Goal: Task Accomplishment & Management: Find specific page/section

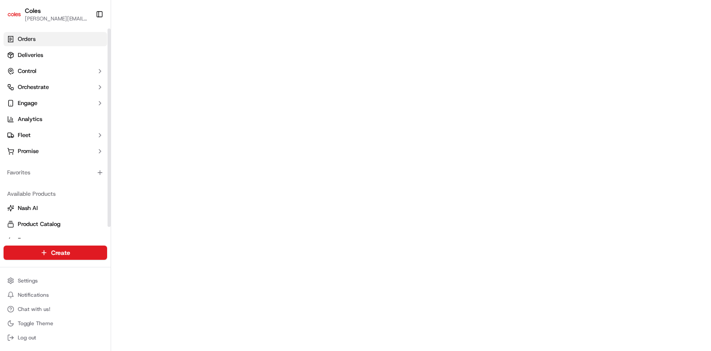
click at [56, 37] on link "Orders" at bounding box center [56, 39] width 104 height 14
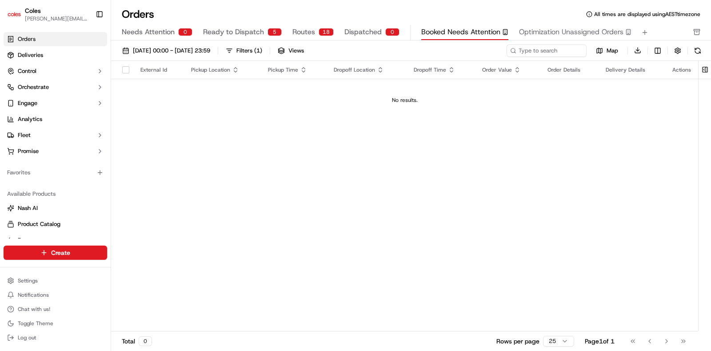
click at [246, 30] on span "Ready to Dispatch" at bounding box center [233, 32] width 61 height 11
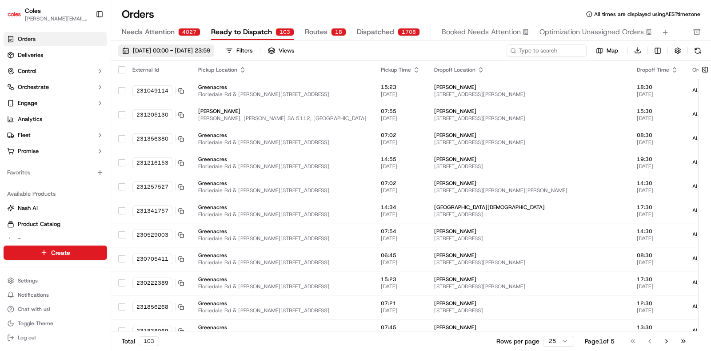
click at [175, 49] on span "[DATE] 00:00 - [DATE] 23:59" at bounding box center [171, 51] width 77 height 8
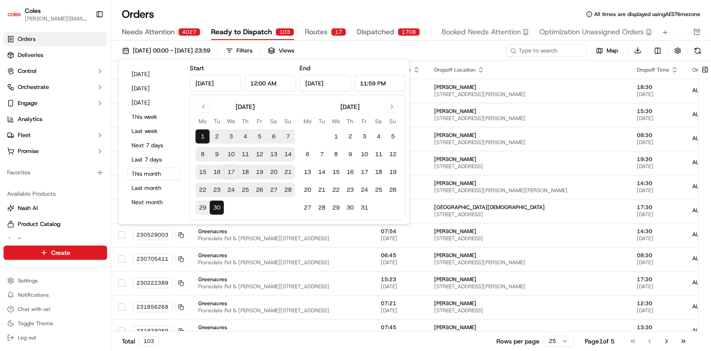
click at [248, 173] on button "18" at bounding box center [245, 172] width 14 height 14
type input "[DATE]"
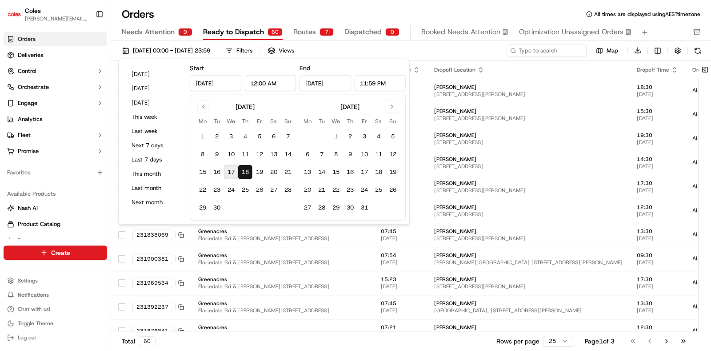
click at [416, 39] on div "Needs Attention 0 Ready to Dispatch 60 Routes 7 Dispatched 0 Booked Needs Atten…" at bounding box center [405, 32] width 566 height 15
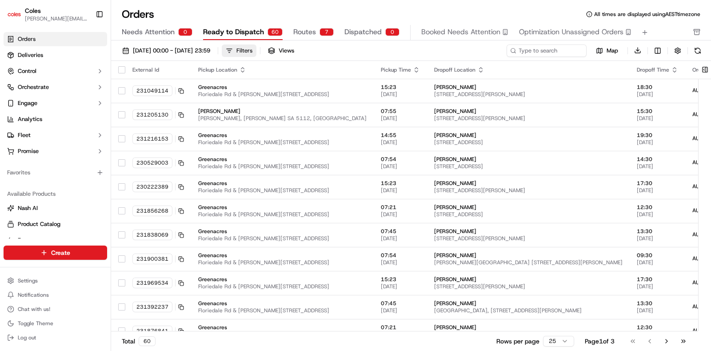
click at [252, 48] on div "Filters" at bounding box center [244, 51] width 16 height 8
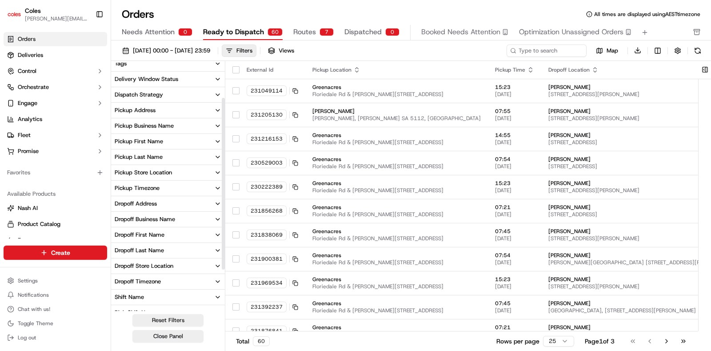
scroll to position [109, 0]
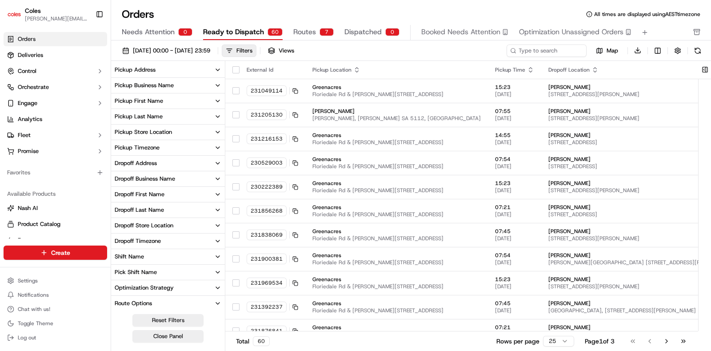
click at [220, 267] on button "Pick Shift Name" at bounding box center [168, 271] width 114 height 15
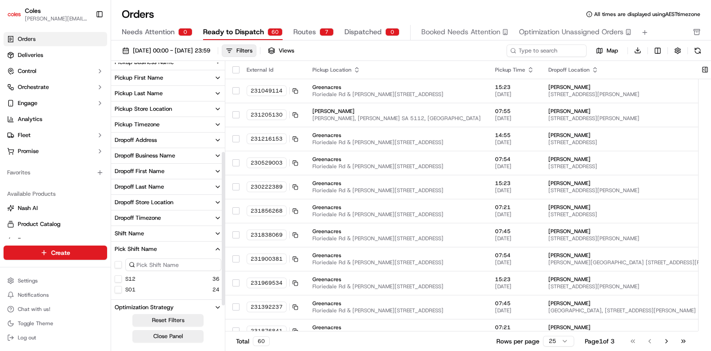
scroll to position [152, 0]
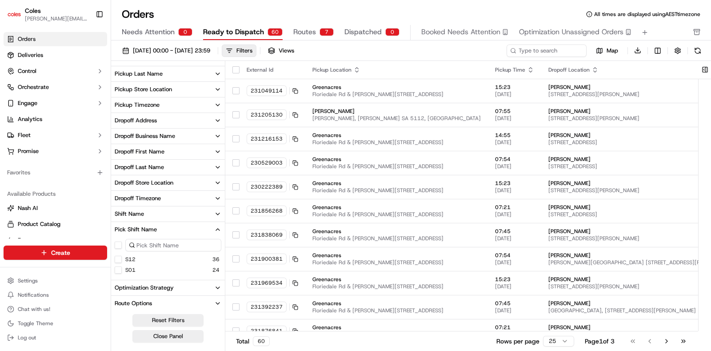
click at [372, 32] on span "Dispatched" at bounding box center [362, 32] width 37 height 11
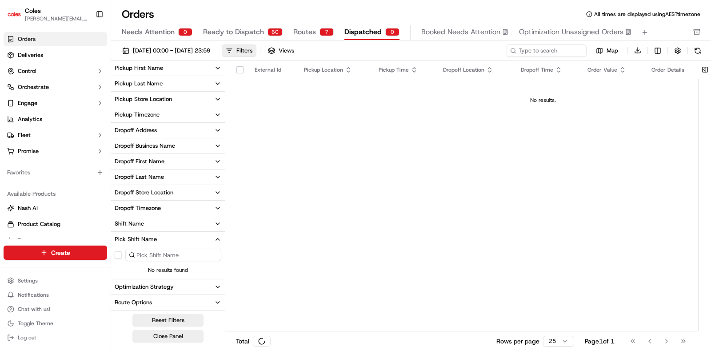
scroll to position [142, 0]
click at [304, 33] on span "Routes" at bounding box center [304, 32] width 23 height 11
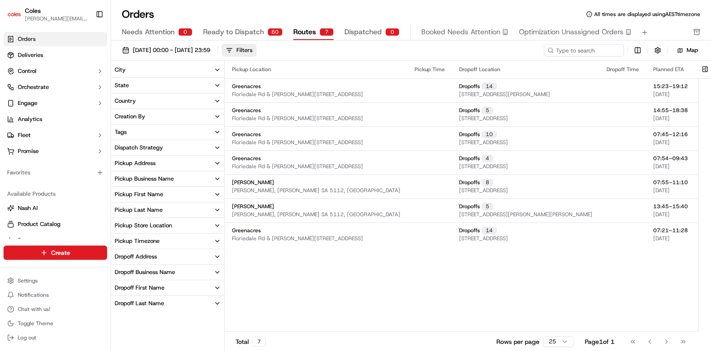
click at [256, 33] on span "Ready to Dispatch" at bounding box center [233, 32] width 61 height 11
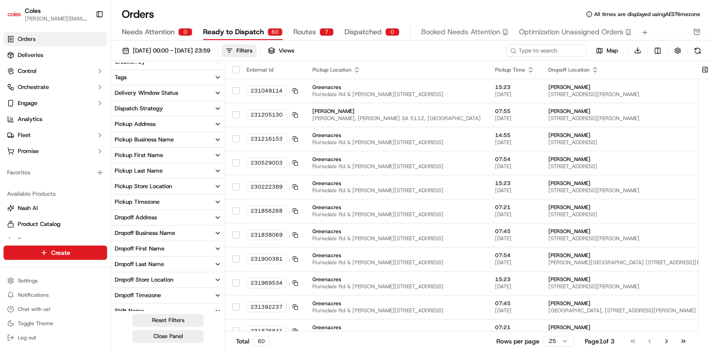
scroll to position [109, 0]
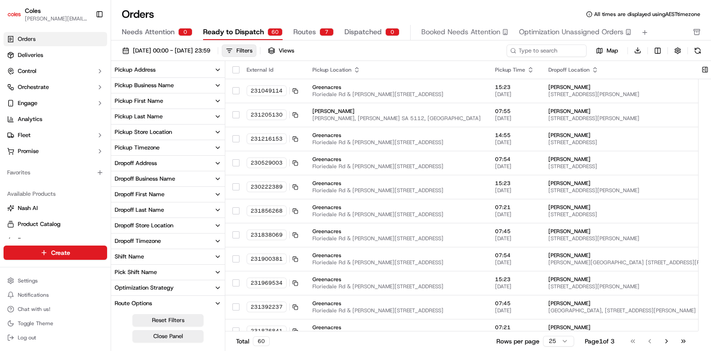
click at [209, 272] on button "Pick Shift Name" at bounding box center [168, 271] width 114 height 15
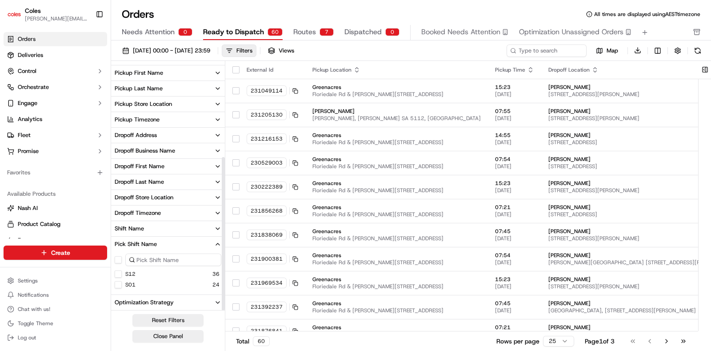
scroll to position [152, 0]
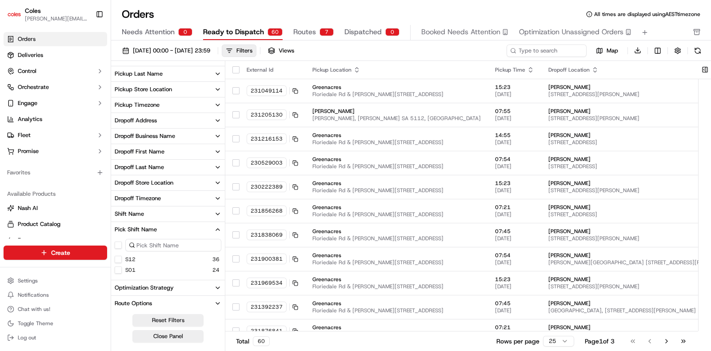
click at [120, 270] on button "S01" at bounding box center [118, 269] width 7 height 7
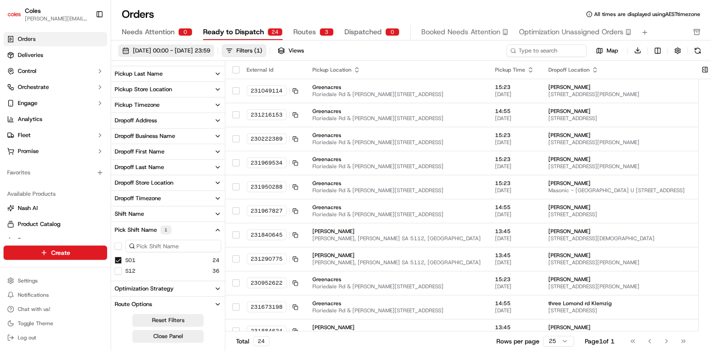
click at [210, 50] on span "[DATE] 00:00 - [DATE] 23:59" at bounding box center [171, 51] width 77 height 8
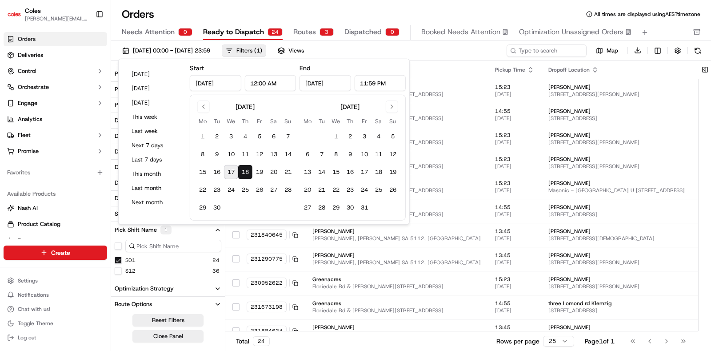
click at [232, 168] on button "17" at bounding box center [231, 172] width 14 height 14
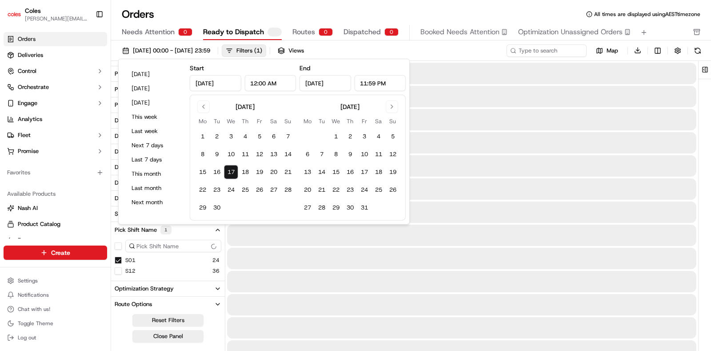
type input "[DATE]"
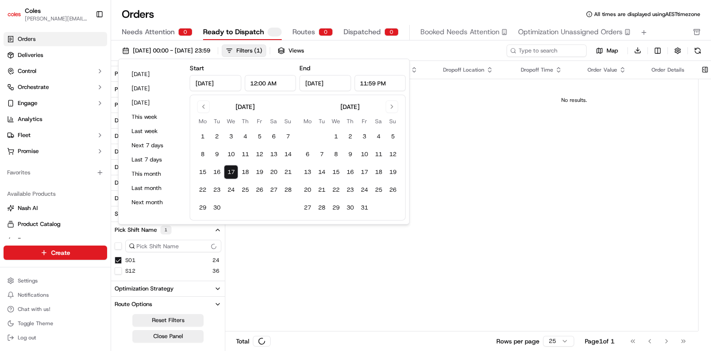
scroll to position [142, 0]
click at [429, 54] on div "[DATE] 00:00 - [DATE] 23:59 Filters ( 1 ) Views" at bounding box center [311, 50] width 387 height 12
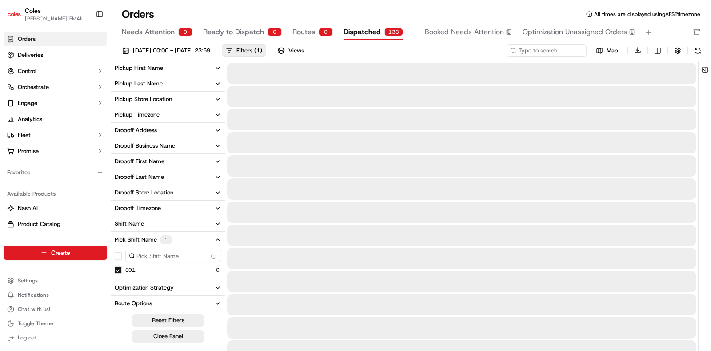
click at [354, 34] on span "Dispatched" at bounding box center [362, 32] width 37 height 11
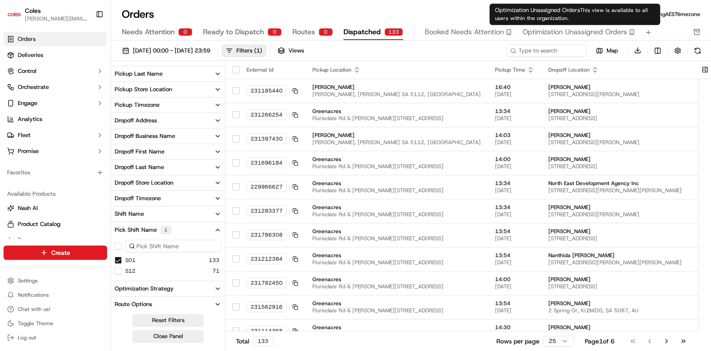
click at [562, 30] on span "Optimization Unassigned Orders" at bounding box center [575, 32] width 104 height 11
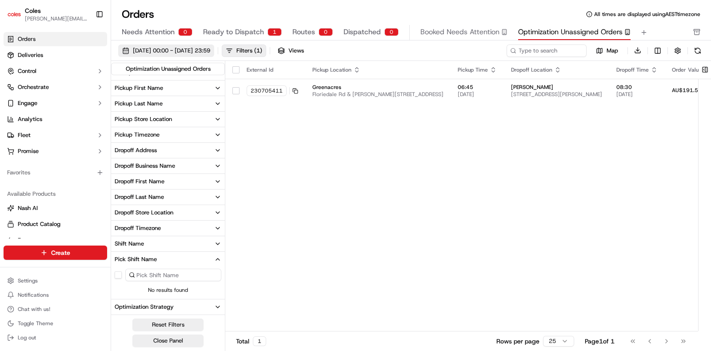
click at [180, 52] on span "[DATE] 00:00 - [DATE] 23:59" at bounding box center [171, 51] width 77 height 8
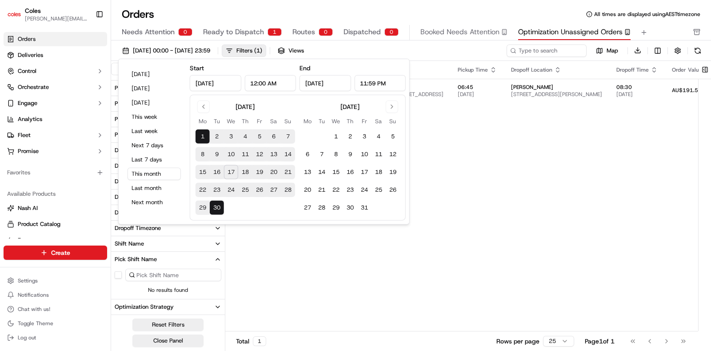
click at [232, 173] on button "17" at bounding box center [231, 172] width 14 height 14
type input "[DATE]"
click at [439, 54] on div "[DATE] 00:00 - [DATE] 23:59 Filters ( 1 ) Views" at bounding box center [311, 50] width 387 height 12
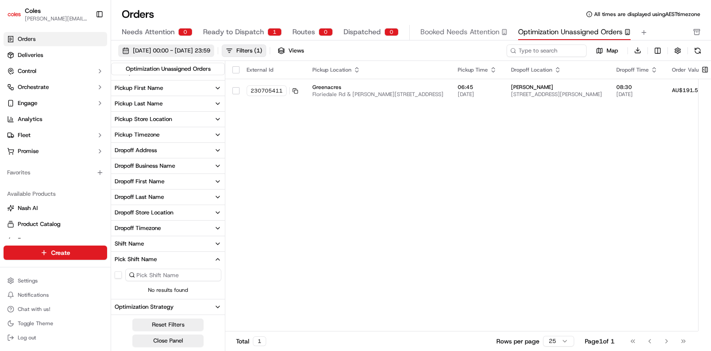
click at [211, 54] on button "[DATE] 00:00 - [DATE] 23:59" at bounding box center [166, 50] width 96 height 12
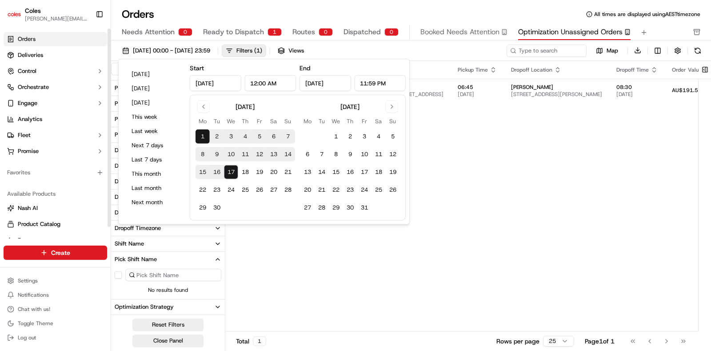
click at [32, 34] on link "Orders" at bounding box center [56, 39] width 104 height 14
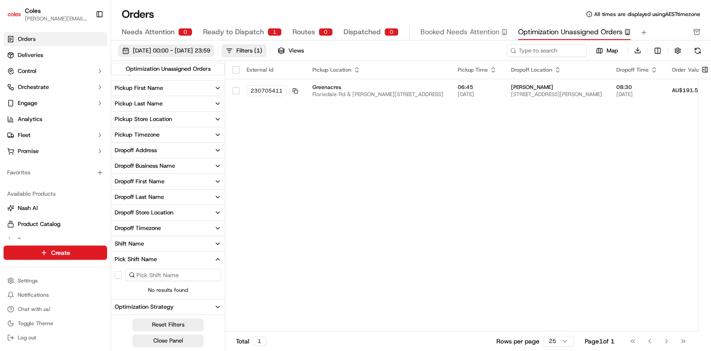
click at [210, 52] on span "[DATE] 00:00 - [DATE] 23:59" at bounding box center [171, 51] width 77 height 8
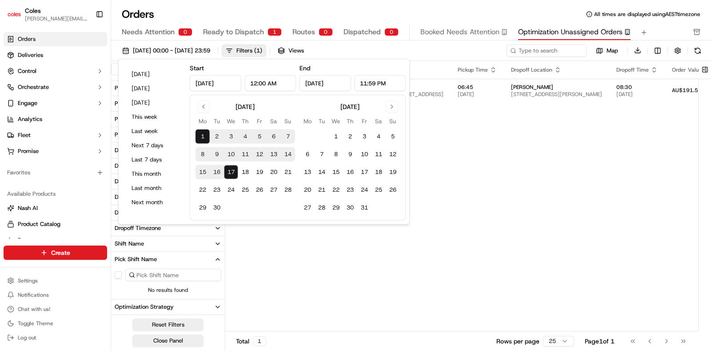
click at [231, 176] on button "17" at bounding box center [231, 172] width 14 height 14
type input "[DATE]"
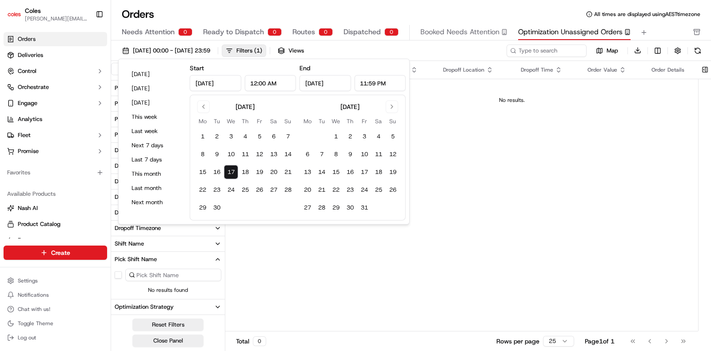
click at [398, 53] on div "[DATE] 00:00 - [DATE] 23:59 Filters ( 1 ) Views" at bounding box center [311, 50] width 387 height 12
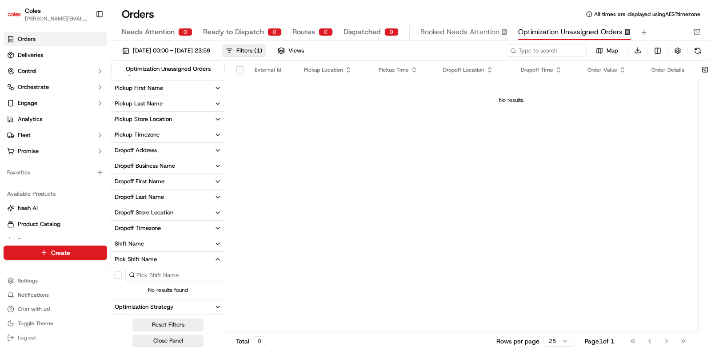
click at [218, 259] on icon "button" at bounding box center [218, 259] width 4 height 2
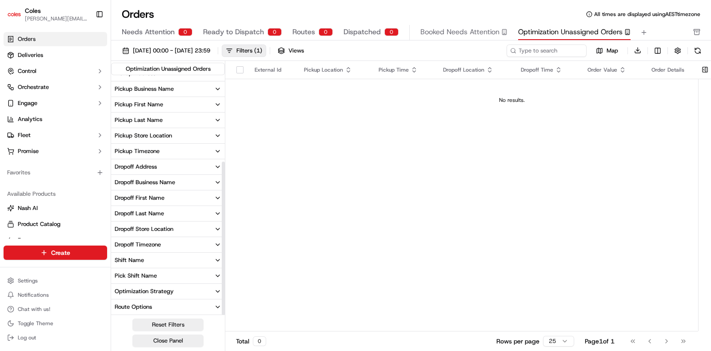
scroll to position [135, 0]
click at [244, 33] on span "Ready to Dispatch" at bounding box center [233, 32] width 61 height 11
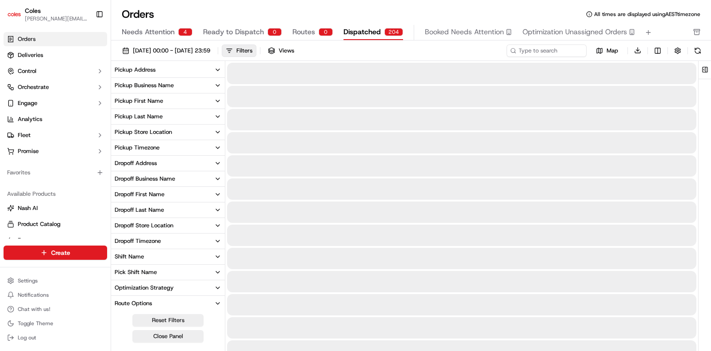
click at [366, 30] on span "Dispatched" at bounding box center [362, 32] width 37 height 11
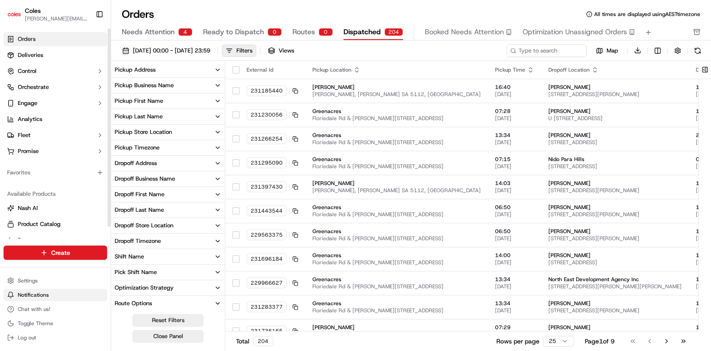
click at [45, 294] on span "Notifications" at bounding box center [33, 294] width 31 height 7
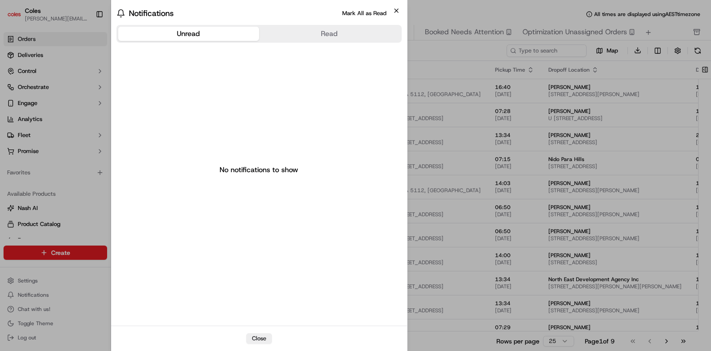
click at [399, 11] on icon "button" at bounding box center [396, 10] width 7 height 7
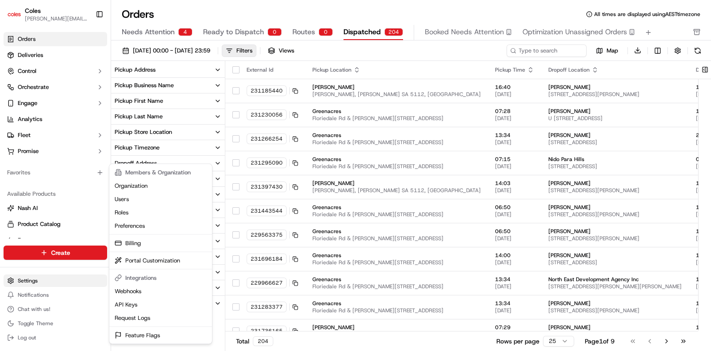
click at [45, 281] on html "Coles [EMAIL_ADDRESS][DOMAIN_NAME] Toggle Sidebar Orders Deliveries Control Orc…" at bounding box center [355, 175] width 711 height 351
click at [154, 292] on link "Webhooks" at bounding box center [160, 290] width 99 height 13
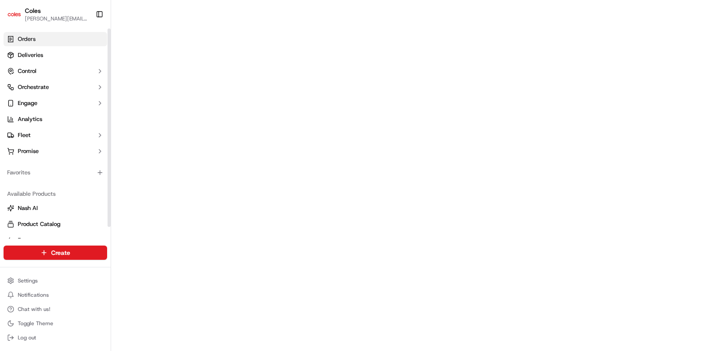
click at [46, 36] on link "Orders" at bounding box center [56, 39] width 104 height 14
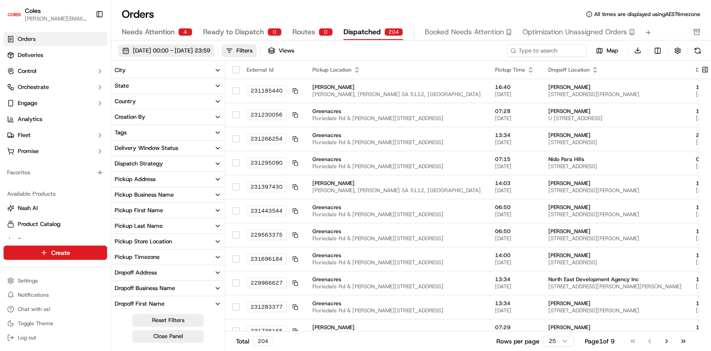
click at [210, 53] on span "[DATE] 00:00 - [DATE] 23:59" at bounding box center [171, 51] width 77 height 8
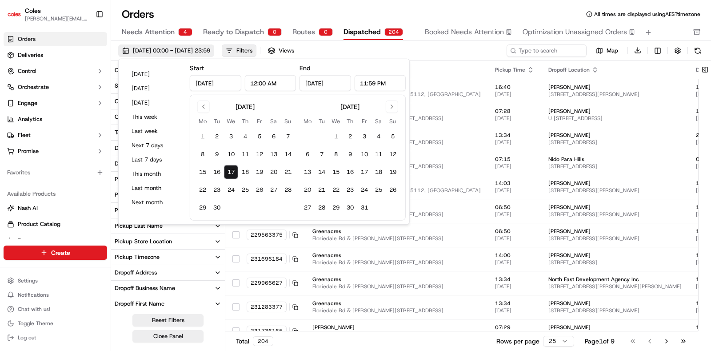
click at [210, 53] on span "[DATE] 00:00 - [DATE] 23:59" at bounding box center [171, 51] width 77 height 8
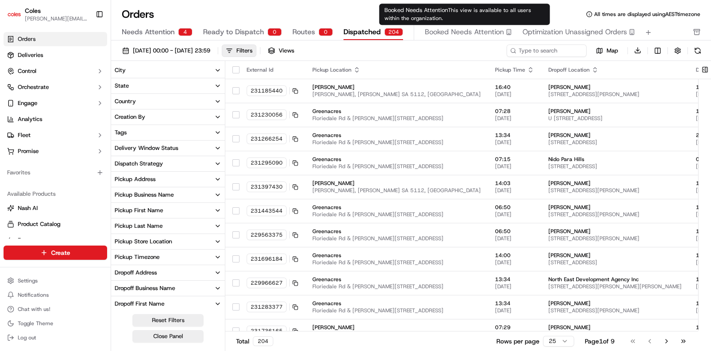
click at [471, 34] on span "Booked Needs Attention" at bounding box center [464, 32] width 79 height 11
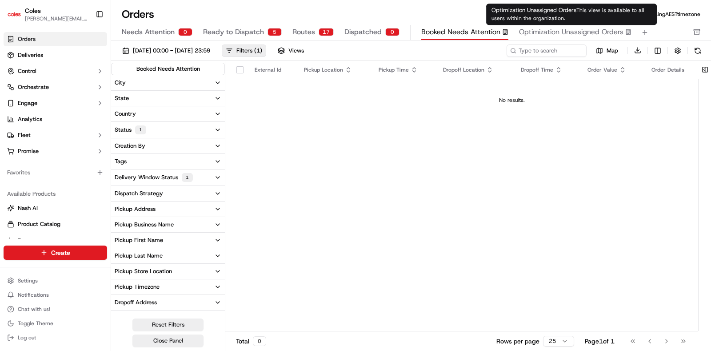
click at [537, 36] on span "Optimization Unassigned Orders" at bounding box center [571, 32] width 104 height 11
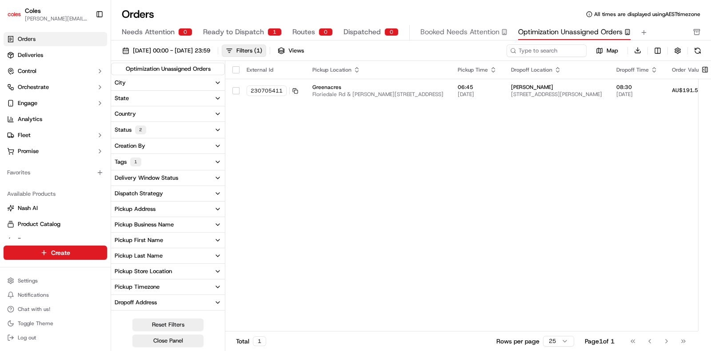
click at [240, 32] on span "Ready to Dispatch" at bounding box center [233, 32] width 61 height 11
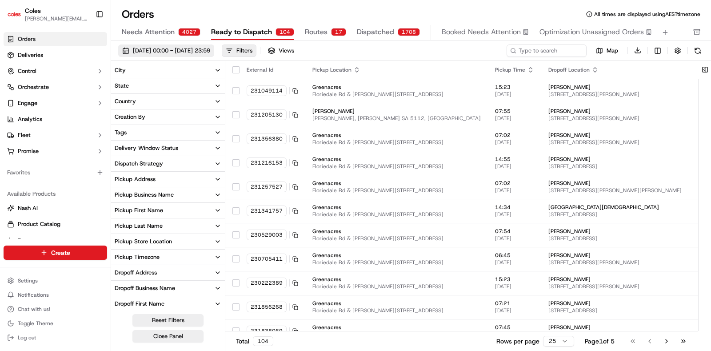
click at [177, 52] on span "[DATE] 00:00 - [DATE] 23:59" at bounding box center [171, 51] width 77 height 8
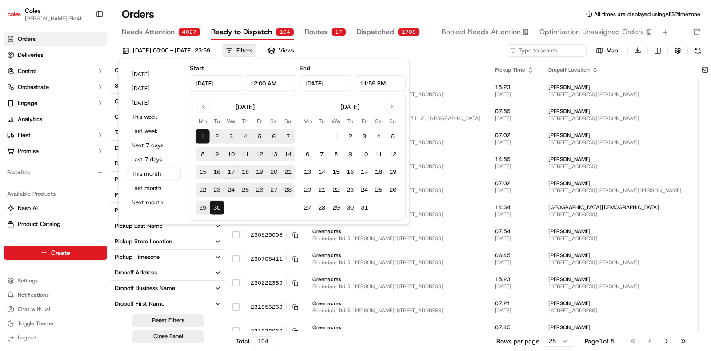
click at [227, 172] on button "17" at bounding box center [231, 172] width 14 height 14
type input "[DATE]"
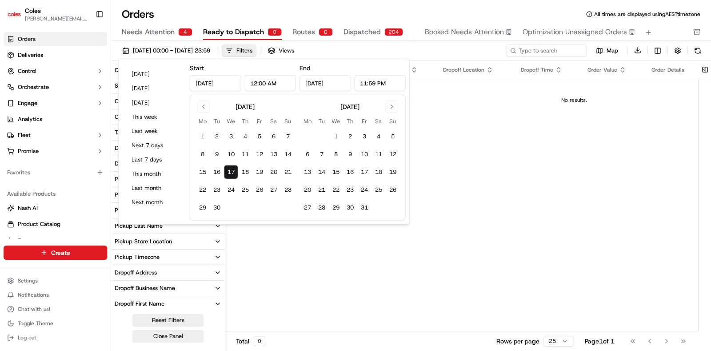
click at [423, 52] on div "[DATE] 00:00 - [DATE] 23:59 Filters Views" at bounding box center [311, 50] width 387 height 12
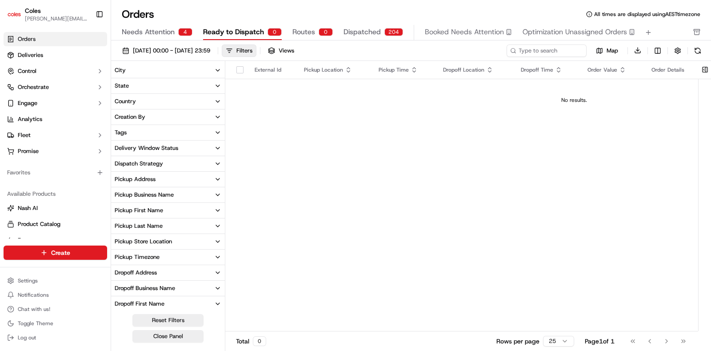
click at [158, 34] on span "Needs Attention" at bounding box center [148, 32] width 53 height 11
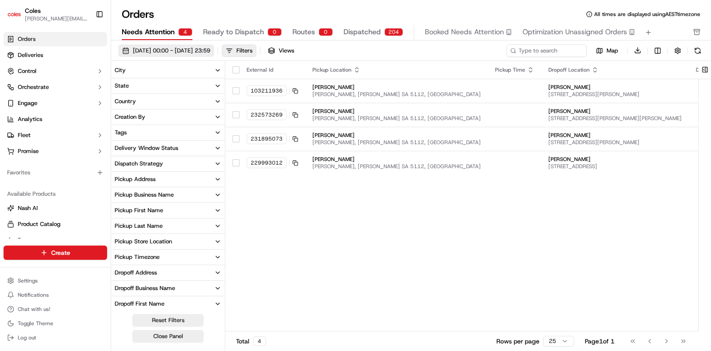
click at [210, 49] on span "[DATE] 00:00 - [DATE] 23:59" at bounding box center [171, 51] width 77 height 8
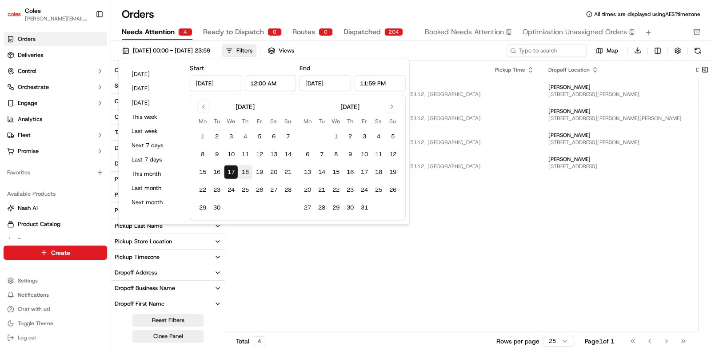
click at [246, 172] on button "18" at bounding box center [245, 172] width 14 height 14
type input "[DATE]"
click at [390, 49] on div "[DATE] 00:00 - [DATE] 23:59 Filters Views" at bounding box center [311, 50] width 387 height 12
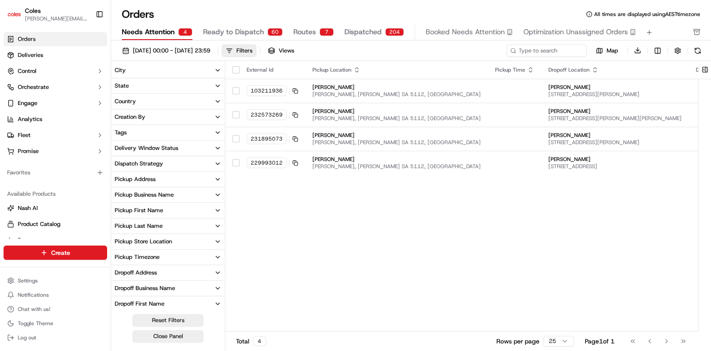
click at [239, 34] on span "Ready to Dispatch" at bounding box center [233, 32] width 61 height 11
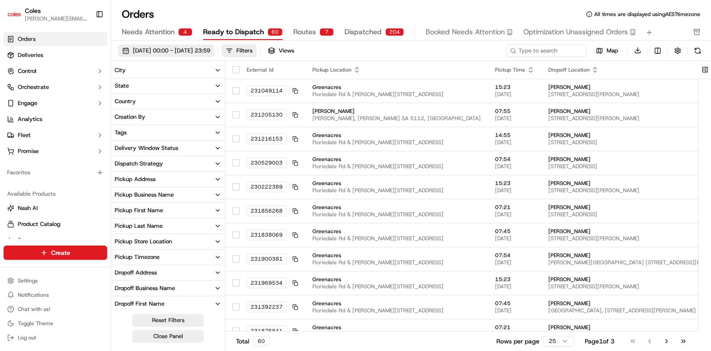
click at [202, 49] on span "[DATE] 00:00 - [DATE] 23:59" at bounding box center [171, 51] width 77 height 8
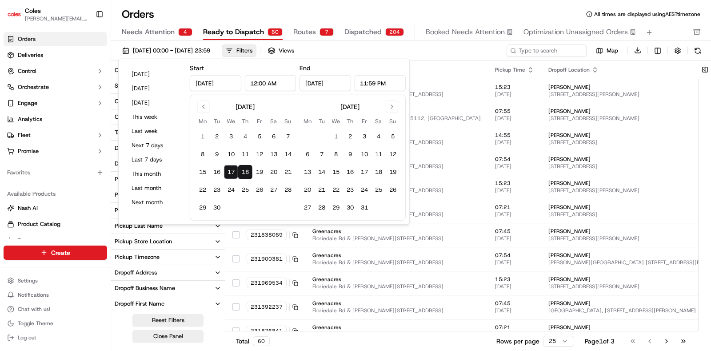
click at [246, 175] on button "18" at bounding box center [245, 172] width 14 height 14
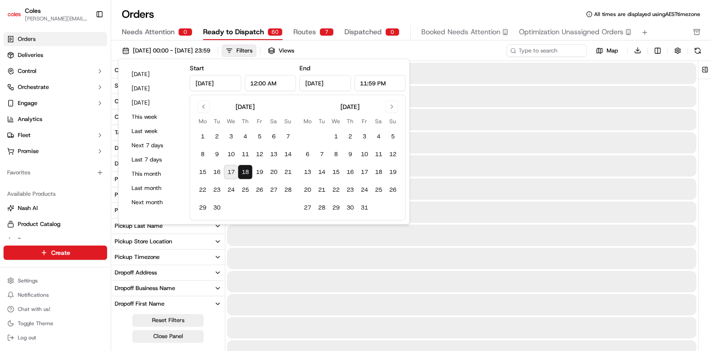
type input "[DATE]"
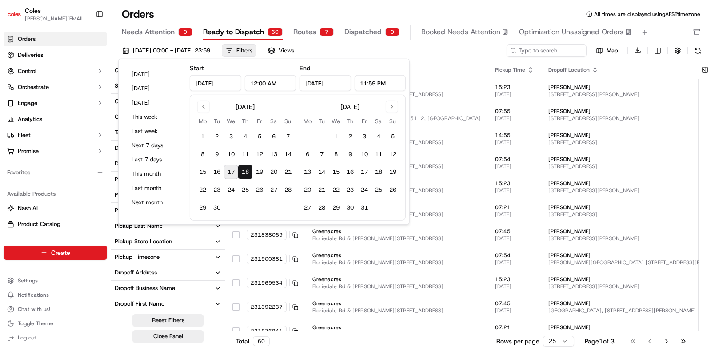
click at [246, 175] on button "18" at bounding box center [245, 172] width 14 height 14
click at [392, 54] on div "[DATE] 00:00 - [DATE] 23:59 Filters Views" at bounding box center [311, 50] width 387 height 12
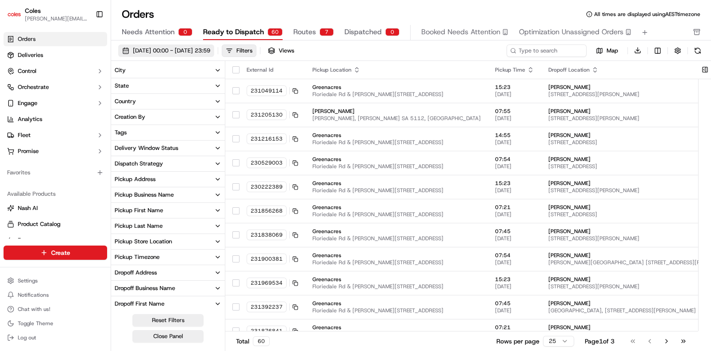
click at [209, 50] on span "[DATE] 00:00 - [DATE] 23:59" at bounding box center [171, 51] width 77 height 8
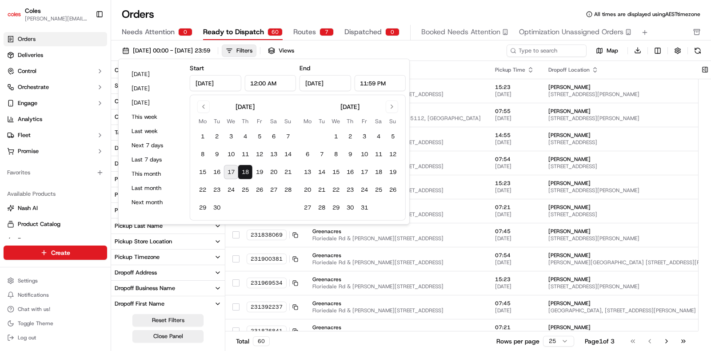
click at [233, 172] on button "17" at bounding box center [231, 172] width 14 height 14
type input "[DATE]"
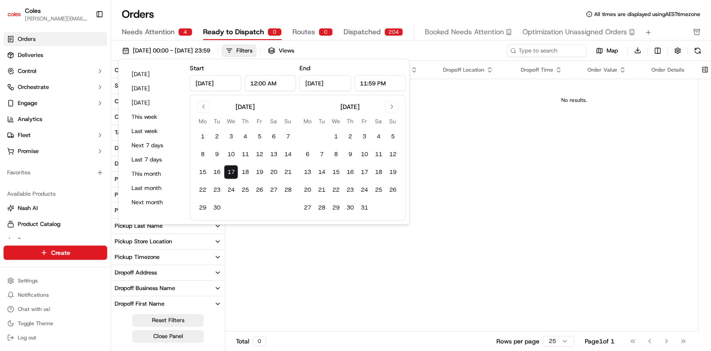
click at [369, 52] on div "[DATE] 00:00 - [DATE] 23:59 Filters Views" at bounding box center [311, 50] width 387 height 12
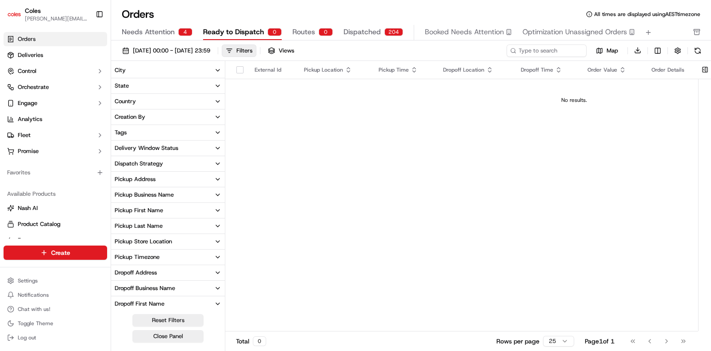
click at [363, 32] on span "Dispatched" at bounding box center [362, 32] width 37 height 11
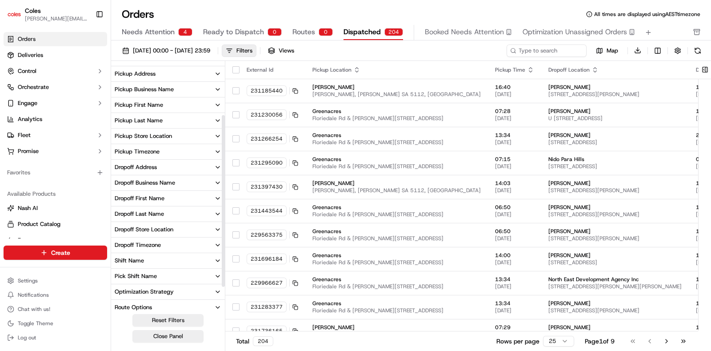
scroll to position [109, 0]
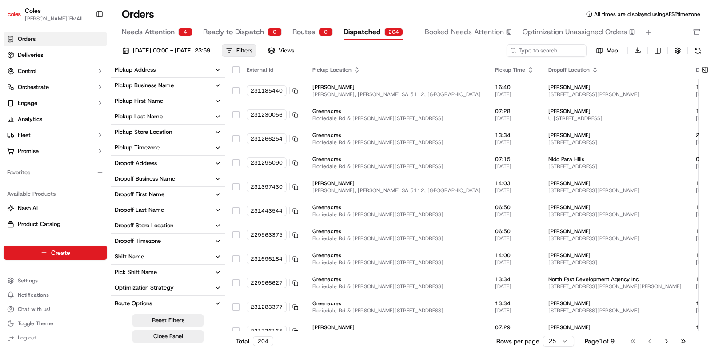
click at [216, 272] on icon "button" at bounding box center [217, 271] width 7 height 7
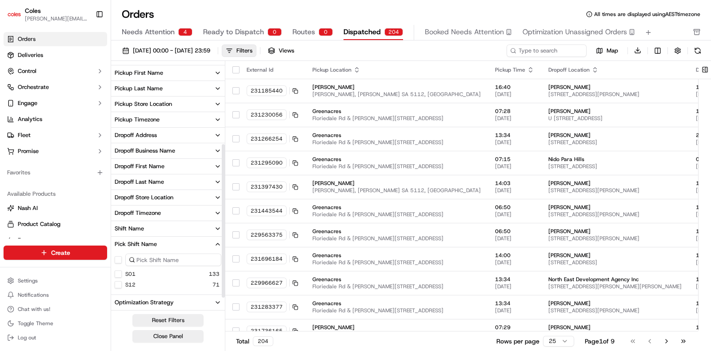
scroll to position [152, 0]
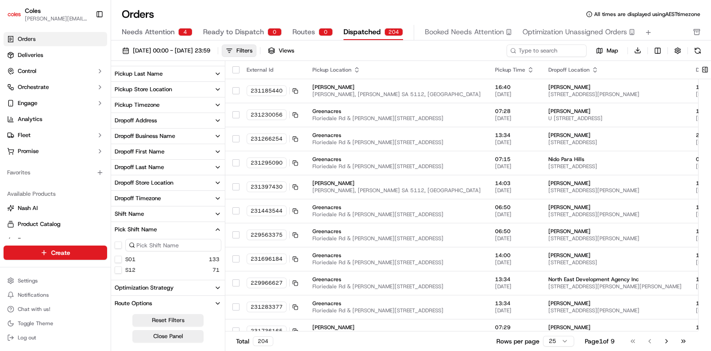
click at [117, 259] on button "S01" at bounding box center [118, 259] width 7 height 7
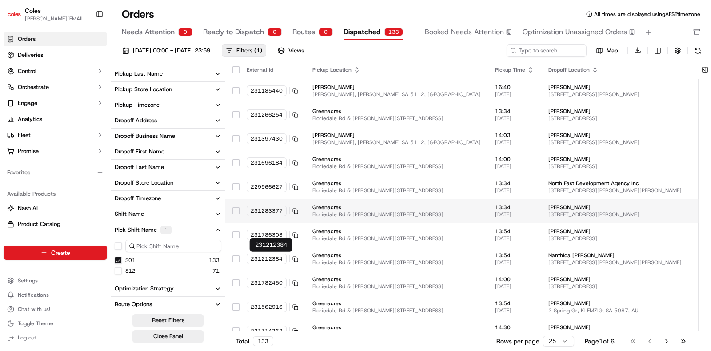
type button "on"
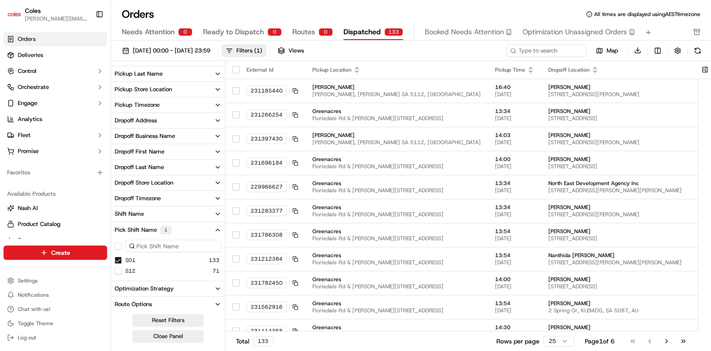
click at [260, 71] on div "External Id" at bounding box center [273, 69] width 52 height 7
click at [529, 51] on input at bounding box center [533, 50] width 107 height 12
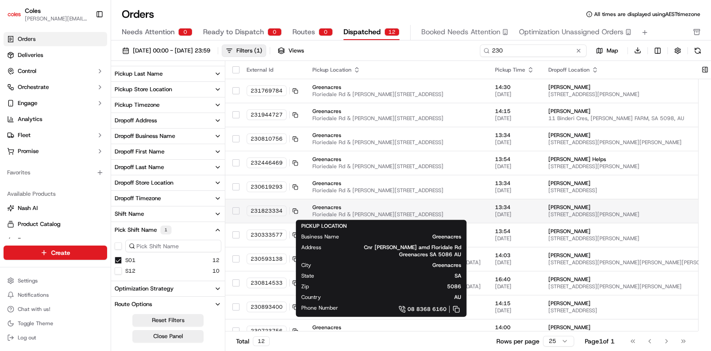
scroll to position [35, 0]
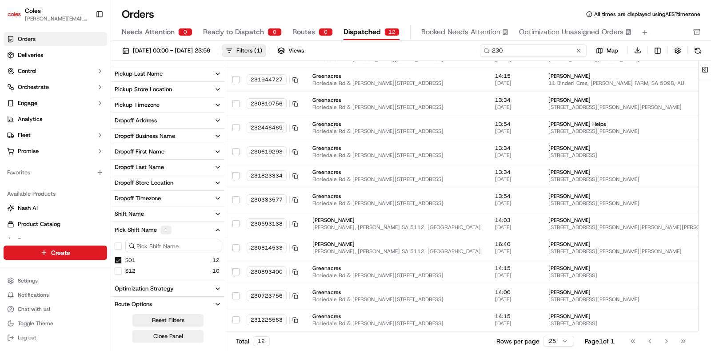
click at [507, 52] on input "230" at bounding box center [533, 50] width 107 height 12
type input "2"
paste input "a230333577"
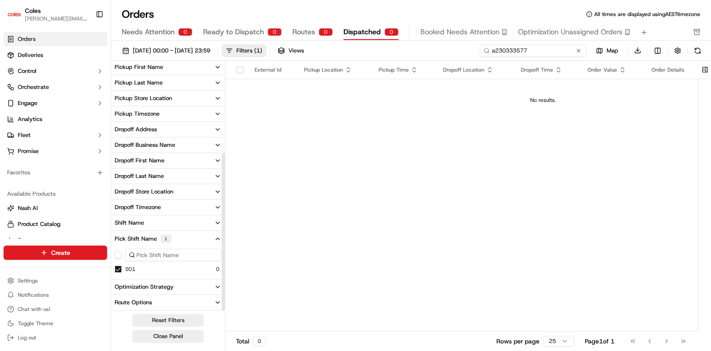
scroll to position [142, 0]
click at [497, 50] on input "a230333577" at bounding box center [533, 50] width 107 height 12
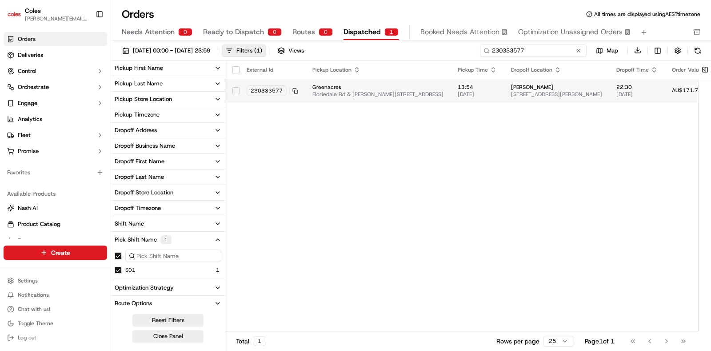
type input "230333577"
click at [235, 88] on button "button" at bounding box center [235, 90] width 7 height 7
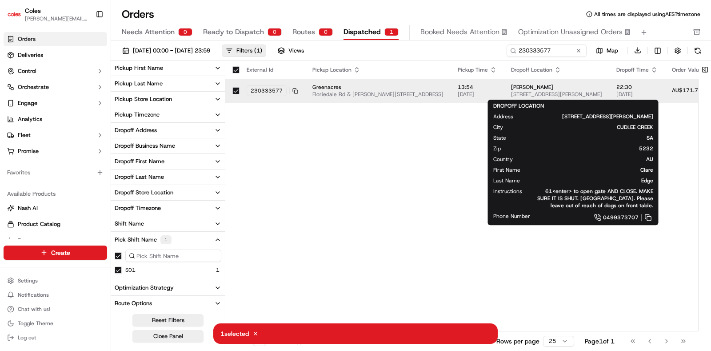
drag, startPoint x: 592, startPoint y: 94, endPoint x: 332, endPoint y: 115, distance: 259.9
click at [332, 115] on div "External Id Pickup Location Pickup Time Dropoff Location Dropoff Time Order Val…" at bounding box center [579, 196] width 709 height 271
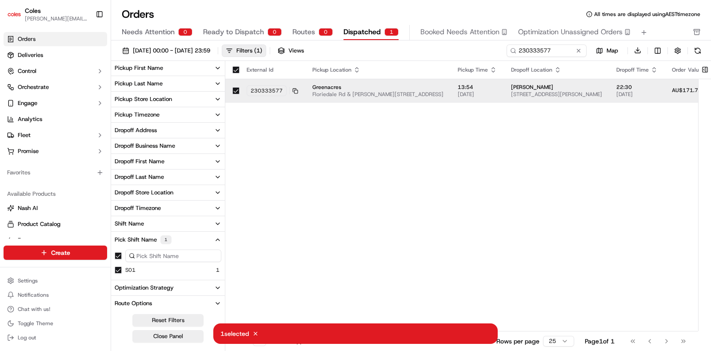
click at [329, 88] on span "Greenacres" at bounding box center [377, 87] width 131 height 7
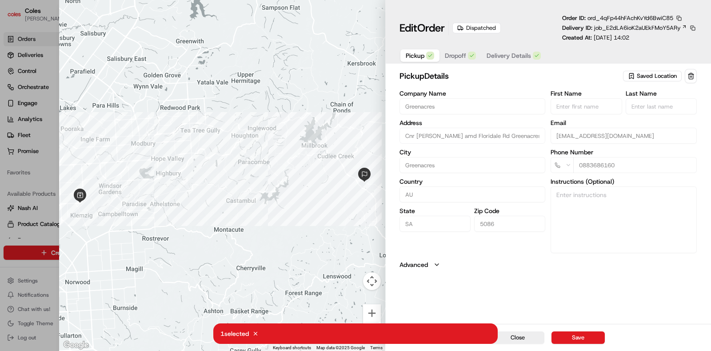
click at [462, 56] on span "Dropoff" at bounding box center [455, 55] width 21 height 9
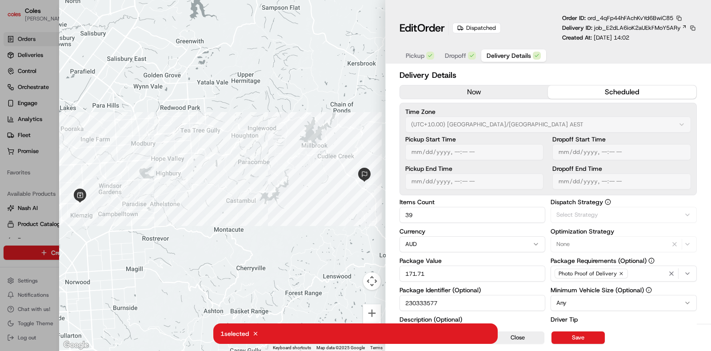
click at [501, 56] on span "Delivery Details" at bounding box center [509, 55] width 44 height 9
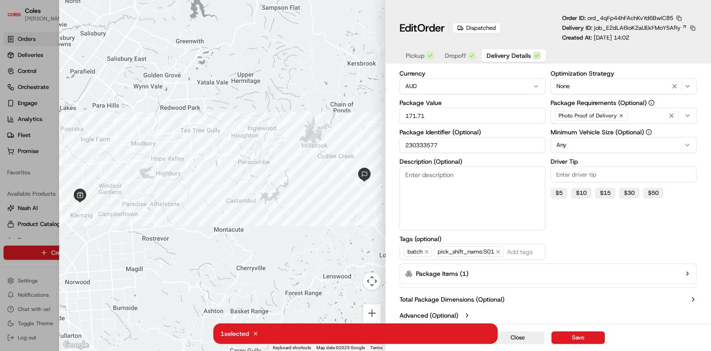
type input "1"
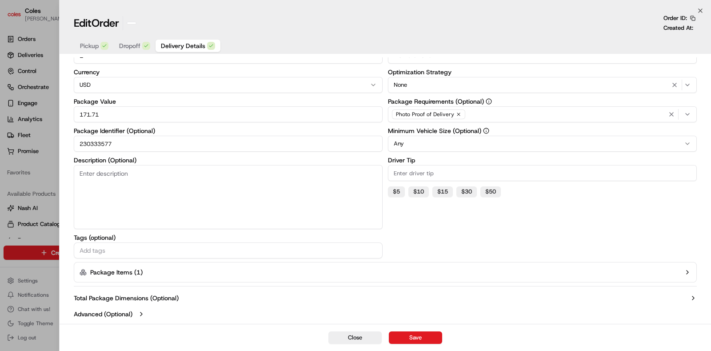
scroll to position [56, 0]
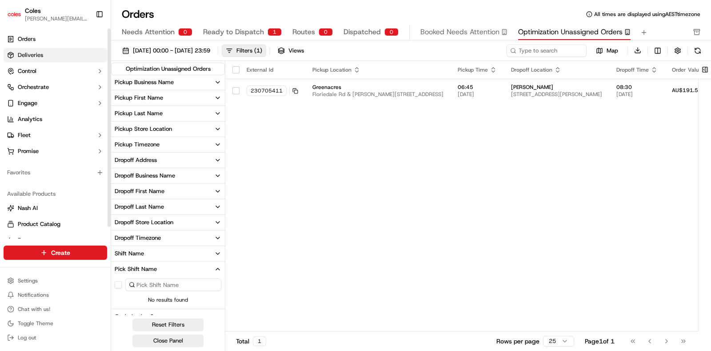
click at [42, 54] on span "Deliveries" at bounding box center [30, 55] width 25 height 8
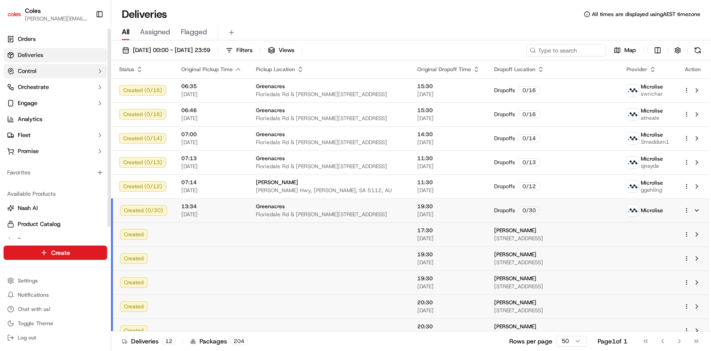
click at [84, 75] on button "Control" at bounding box center [56, 71] width 104 height 14
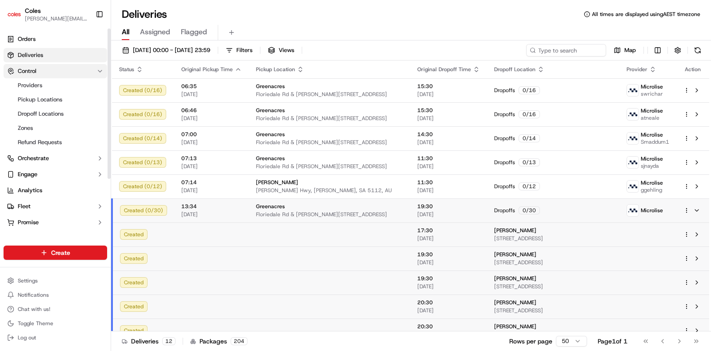
click at [86, 74] on button "Control" at bounding box center [56, 71] width 104 height 14
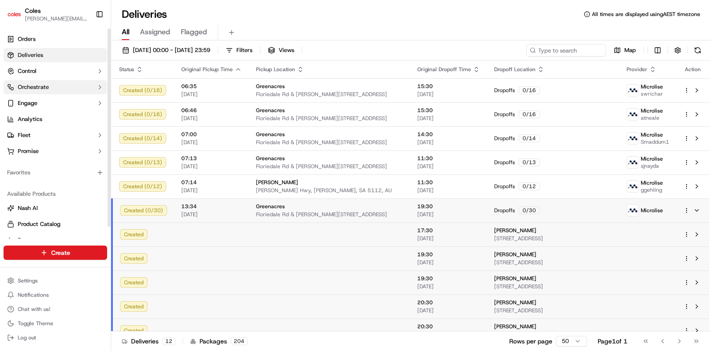
click at [89, 89] on button "Orchestrate" at bounding box center [56, 87] width 104 height 14
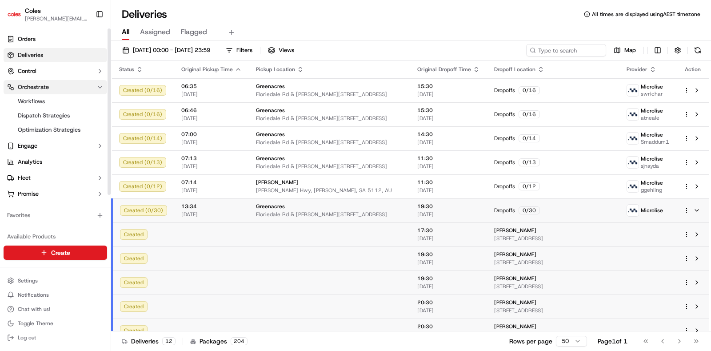
click at [89, 89] on button "Orchestrate" at bounding box center [56, 87] width 104 height 14
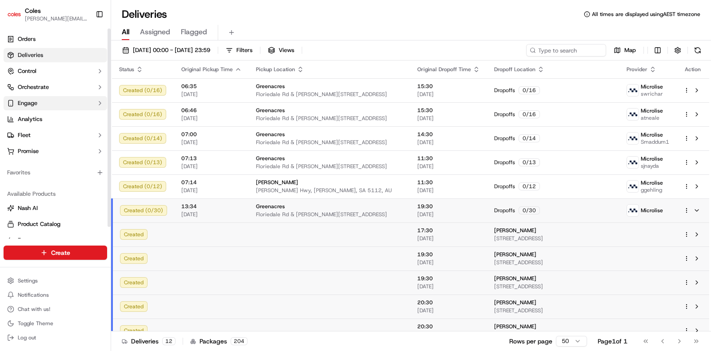
click at [91, 100] on button "Engage" at bounding box center [56, 103] width 104 height 14
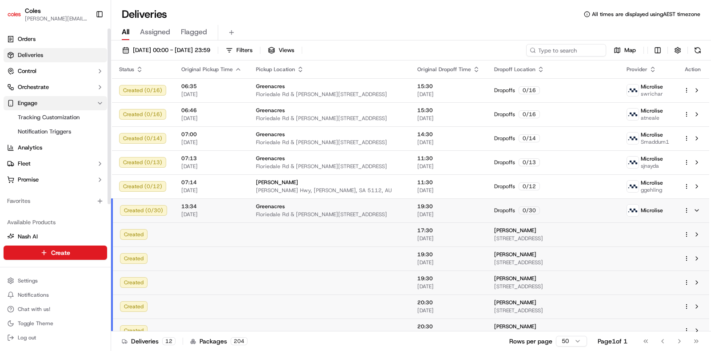
click at [91, 100] on button "Engage" at bounding box center [56, 103] width 104 height 14
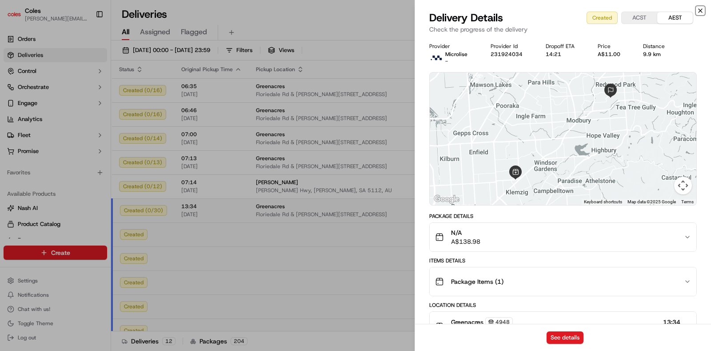
click at [703, 12] on icon "button" at bounding box center [700, 10] width 7 height 7
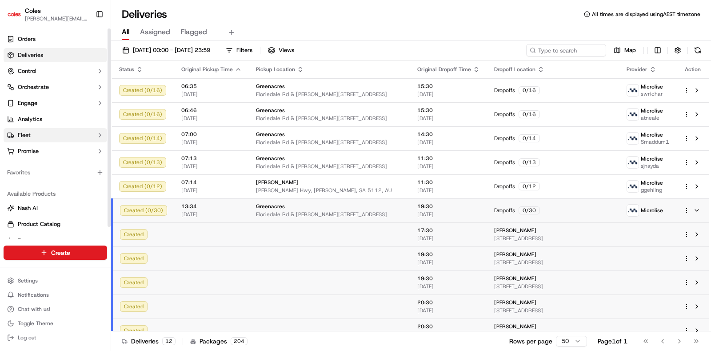
click at [93, 132] on button "Fleet" at bounding box center [56, 135] width 104 height 14
click at [92, 156] on button "Promise" at bounding box center [56, 151] width 104 height 14
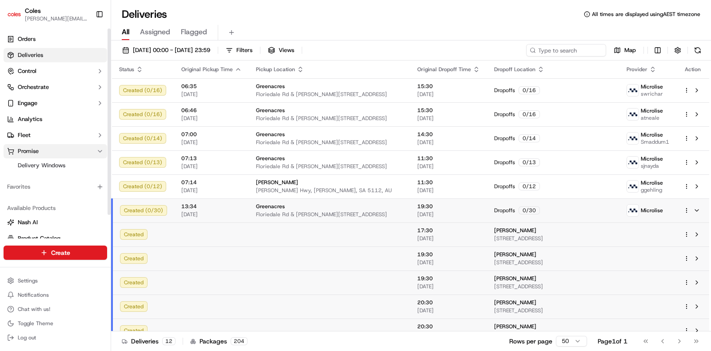
click at [92, 156] on button "Promise" at bounding box center [56, 151] width 104 height 14
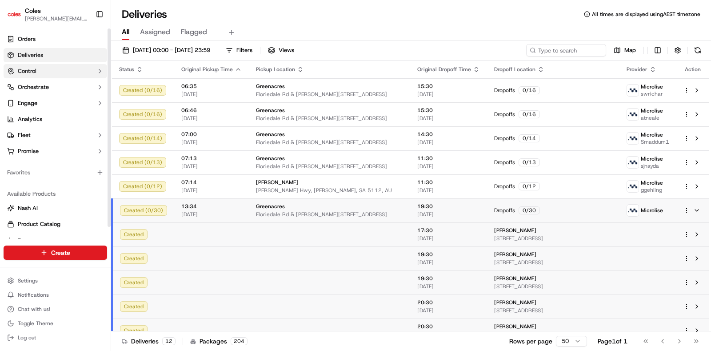
click at [89, 71] on button "Control" at bounding box center [56, 71] width 104 height 14
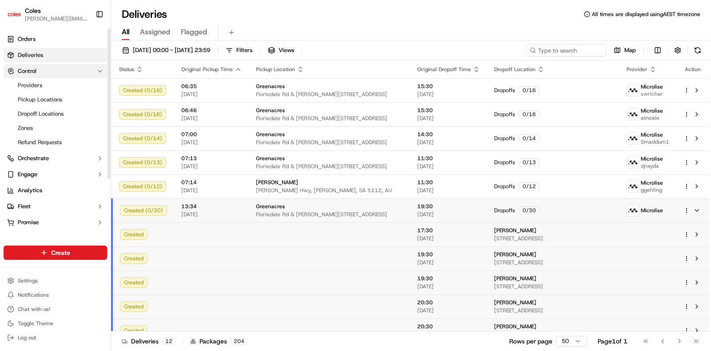
click at [89, 71] on button "Control" at bounding box center [56, 71] width 104 height 14
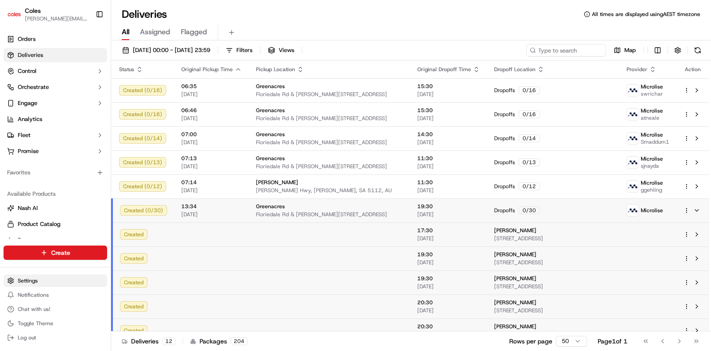
click at [38, 280] on html "Coles [EMAIL_ADDRESS][DOMAIN_NAME] Toggle Sidebar Orders Deliveries Control Orc…" at bounding box center [355, 175] width 711 height 351
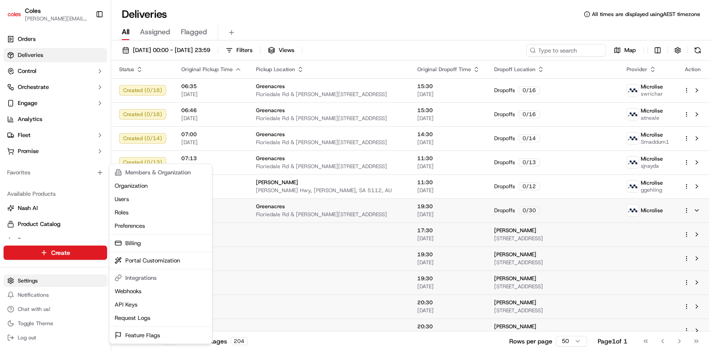
click at [38, 280] on html "Coles [EMAIL_ADDRESS][DOMAIN_NAME] Toggle Sidebar Orders Deliveries Control Orc…" at bounding box center [355, 175] width 711 height 351
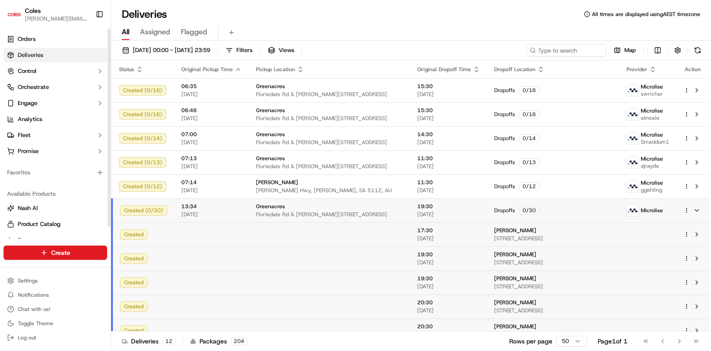
click at [43, 56] on link "Deliveries" at bounding box center [56, 55] width 104 height 14
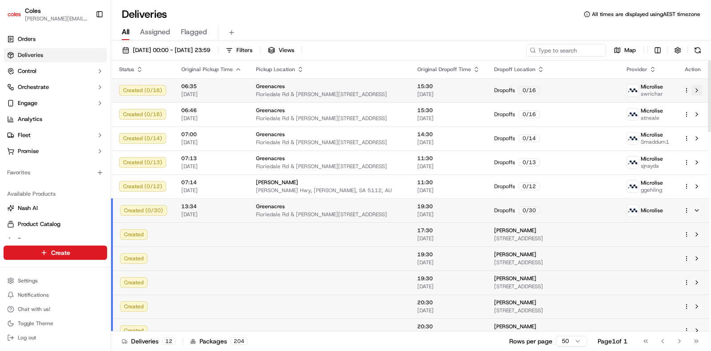
click at [695, 89] on button at bounding box center [697, 90] width 11 height 11
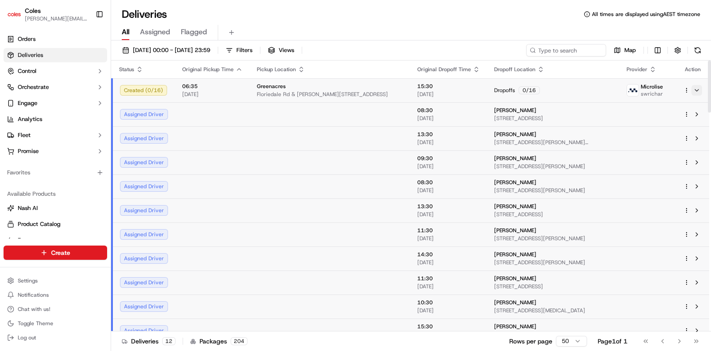
click at [696, 89] on button at bounding box center [697, 90] width 11 height 11
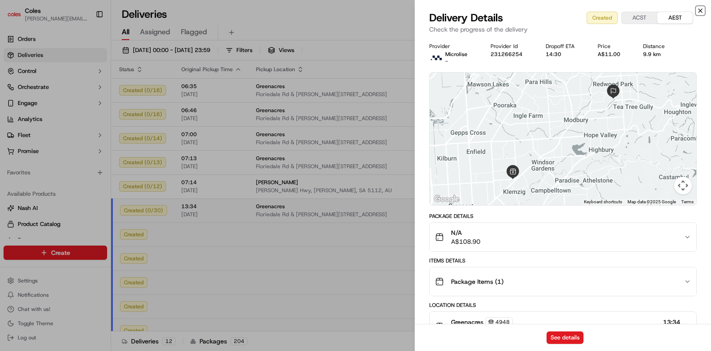
click at [700, 11] on icon "button" at bounding box center [701, 11] width 4 height 4
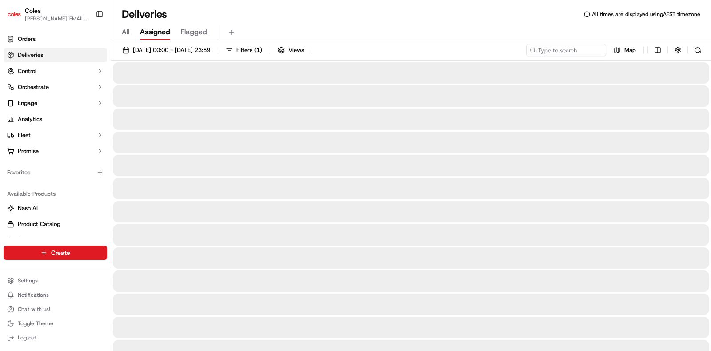
click at [167, 30] on span "Assigned" at bounding box center [155, 32] width 30 height 11
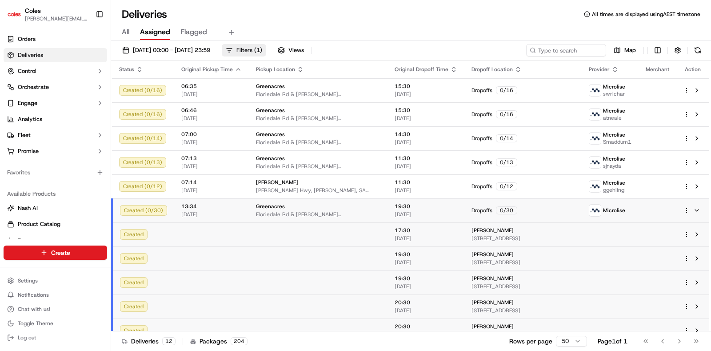
click at [262, 47] on span "Filters ( 1 )" at bounding box center [249, 50] width 26 height 8
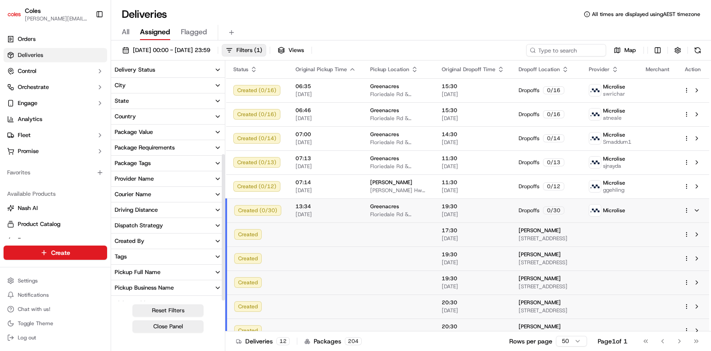
scroll to position [149, 0]
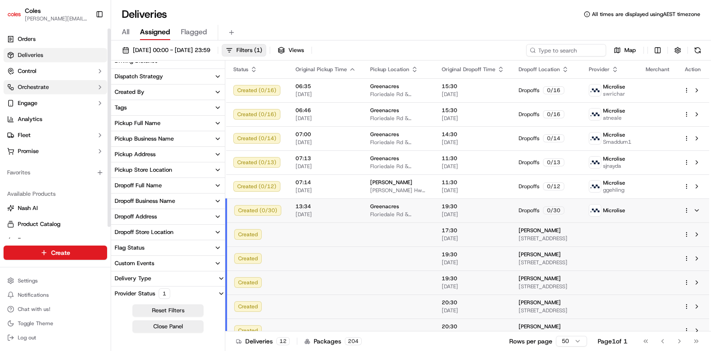
click at [102, 89] on icon "button" at bounding box center [99, 87] width 7 height 7
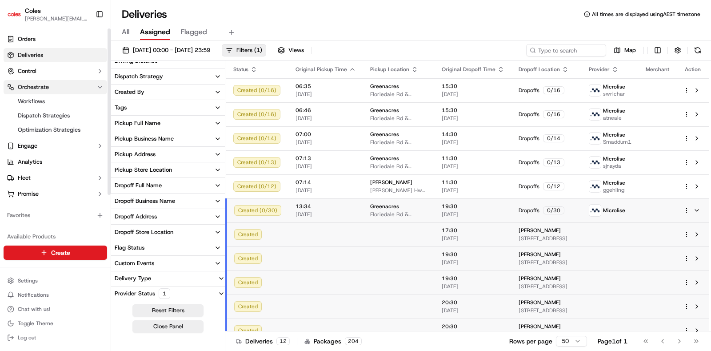
click at [95, 85] on button "Orchestrate" at bounding box center [56, 87] width 104 height 14
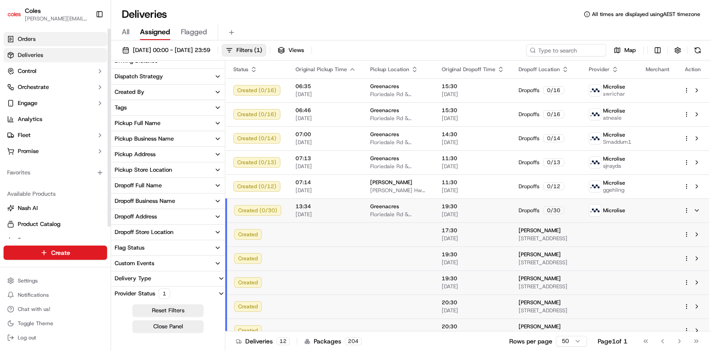
click at [54, 38] on link "Orders" at bounding box center [56, 39] width 104 height 14
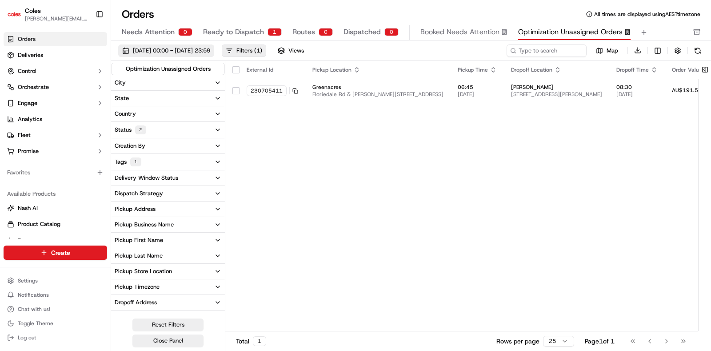
click at [197, 52] on span "[DATE] 00:00 - [DATE] 23:59" at bounding box center [171, 51] width 77 height 8
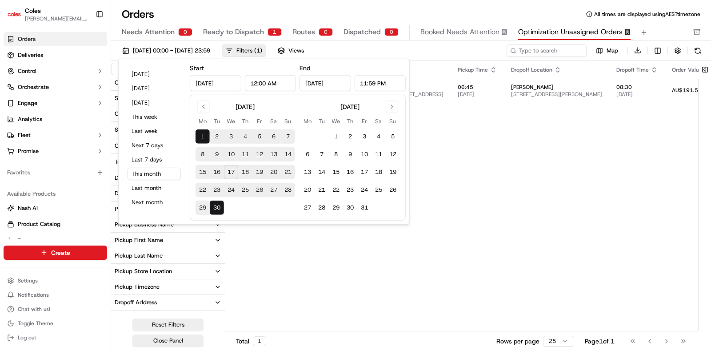
click at [229, 172] on button "17" at bounding box center [231, 172] width 14 height 14
type input "[DATE]"
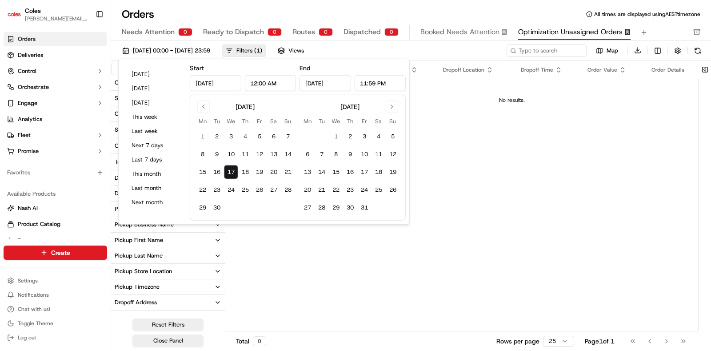
click at [430, 54] on div "[DATE] 00:00 - [DATE] 23:59 Filters ( 1 ) Views" at bounding box center [311, 50] width 387 height 12
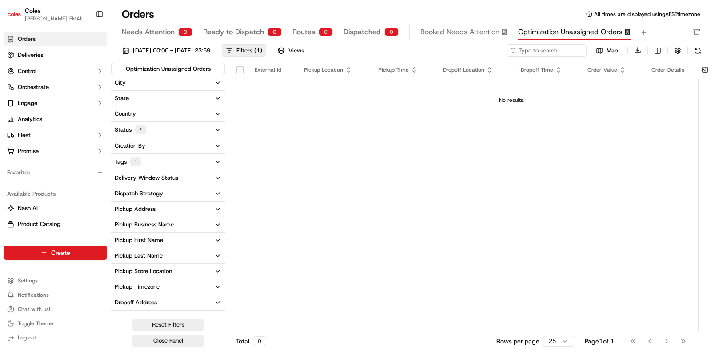
click at [345, 31] on span "Dispatched" at bounding box center [362, 32] width 37 height 11
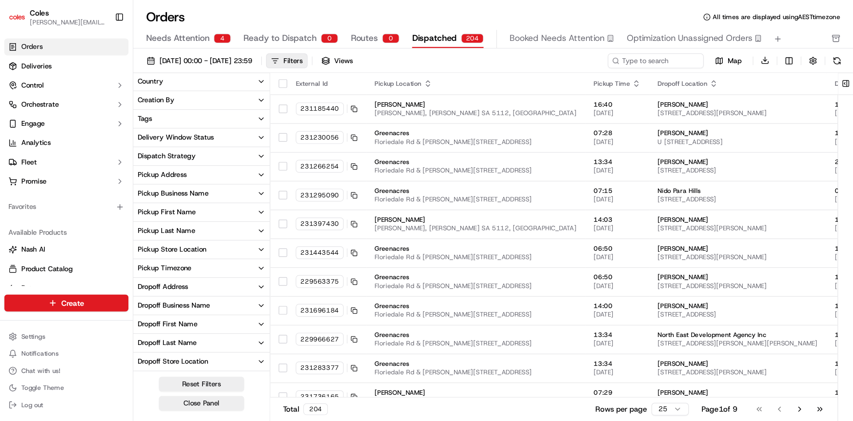
scroll to position [109, 0]
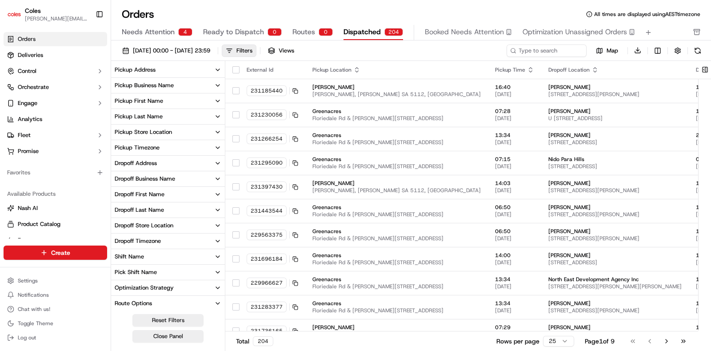
click at [215, 267] on button "Pick Shift Name" at bounding box center [168, 271] width 114 height 15
click at [119, 300] on button "S01" at bounding box center [118, 301] width 7 height 7
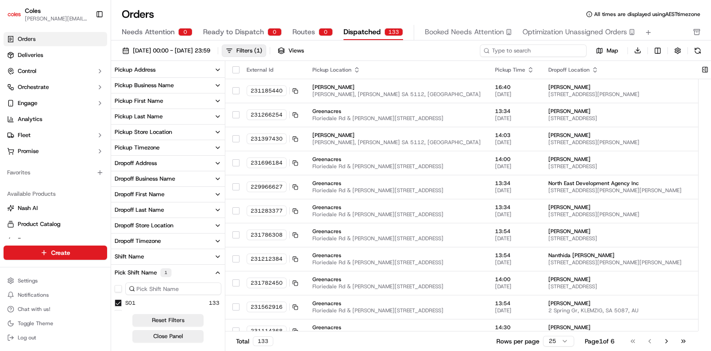
click at [529, 52] on input at bounding box center [533, 50] width 107 height 12
paste input "a230333577"
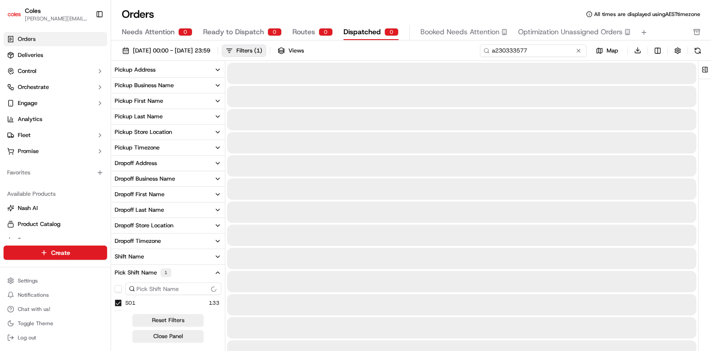
click at [495, 51] on input "a230333577" at bounding box center [533, 50] width 107 height 12
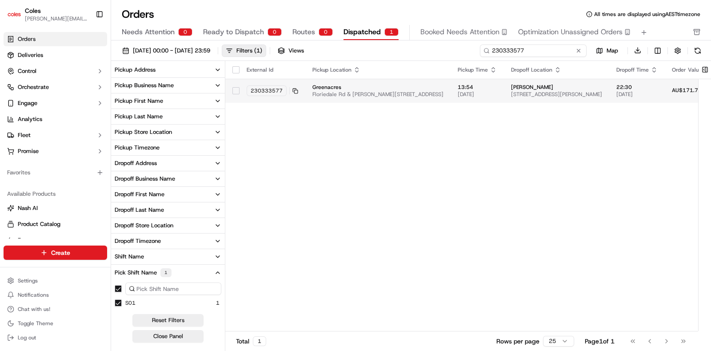
type input "230333577"
click at [262, 48] on div "Filters ( 1 )" at bounding box center [249, 51] width 26 height 8
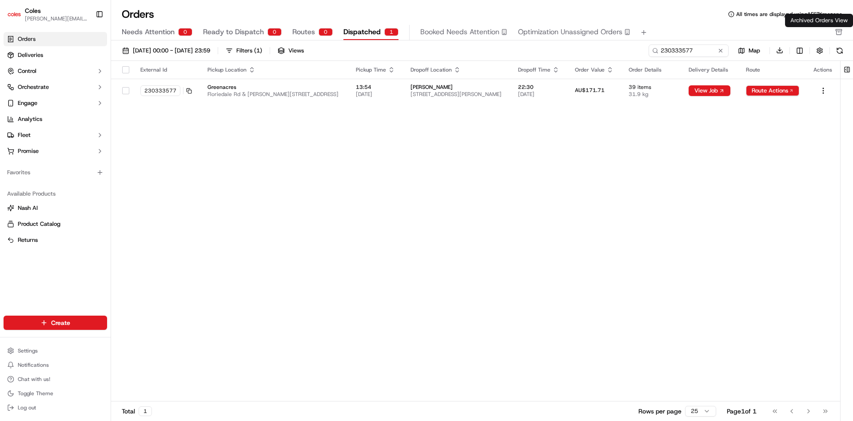
drag, startPoint x: 711, startPoint y: 7, endPoint x: 529, endPoint y: 230, distance: 287.2
click at [529, 230] on div "External Id Pickup Location Pickup Time Dropoff Location Dropoff Time Order Val…" at bounding box center [475, 231] width 729 height 341
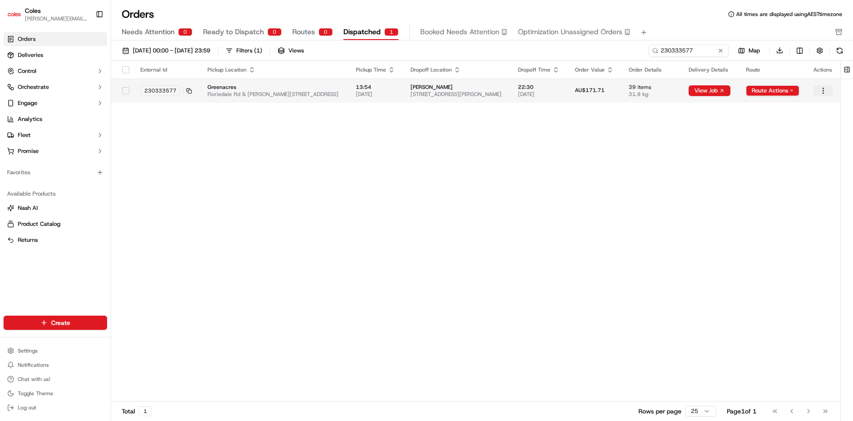
click at [711, 87] on html "Coles [EMAIL_ADDRESS][DOMAIN_NAME] Toggle Sidebar Orders Deliveries Control Orc…" at bounding box center [426, 210] width 853 height 421
